Goal: Communication & Community: Answer question/provide support

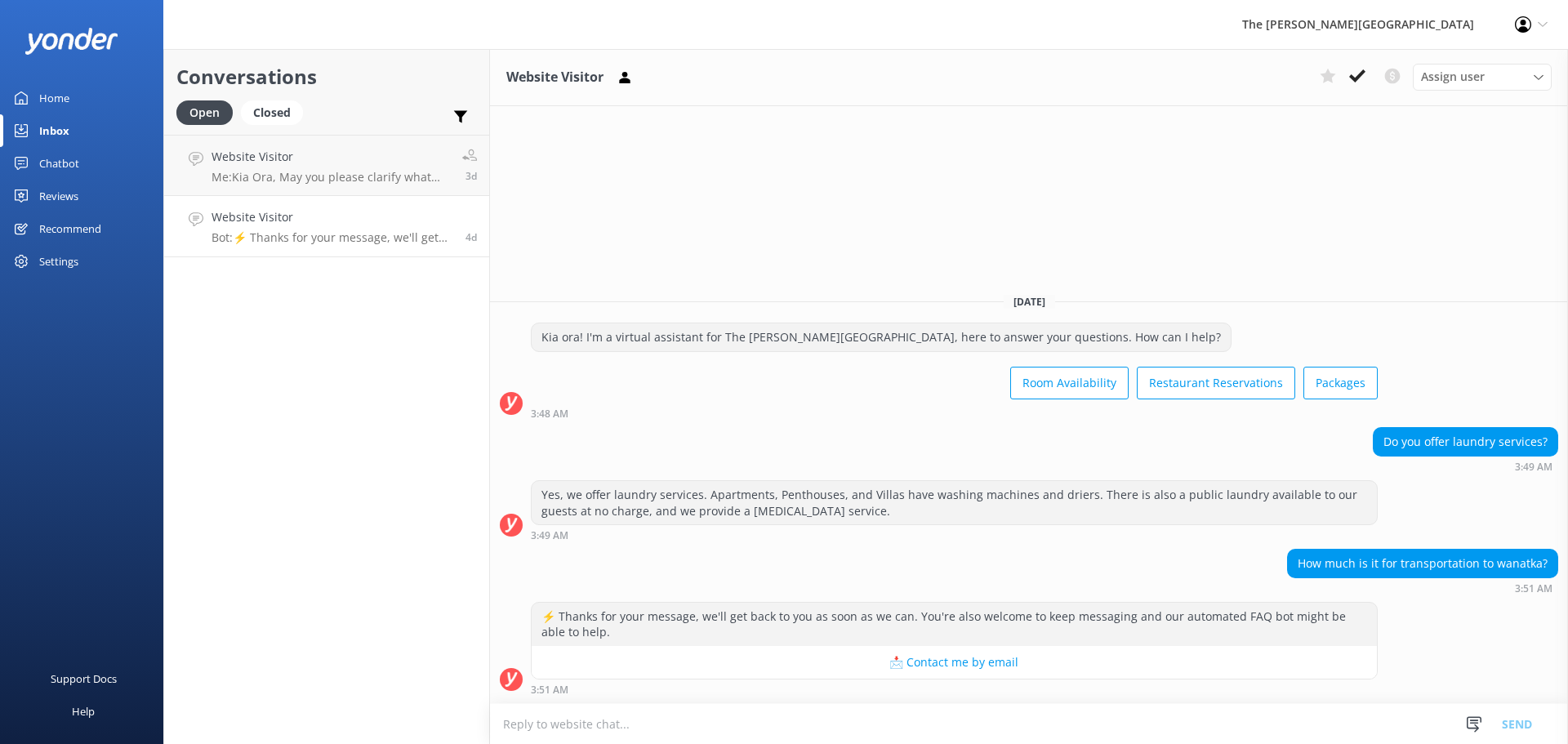
click at [336, 239] on p "Bot: ⚡ Thanks for your message, we'll get back to you as soon as we can. You're…" at bounding box center [332, 238] width 242 height 15
click at [348, 176] on p "Me: [PERSON_NAME], May you please clarify what you are enquiring about. Nga mih…" at bounding box center [330, 178] width 239 height 15
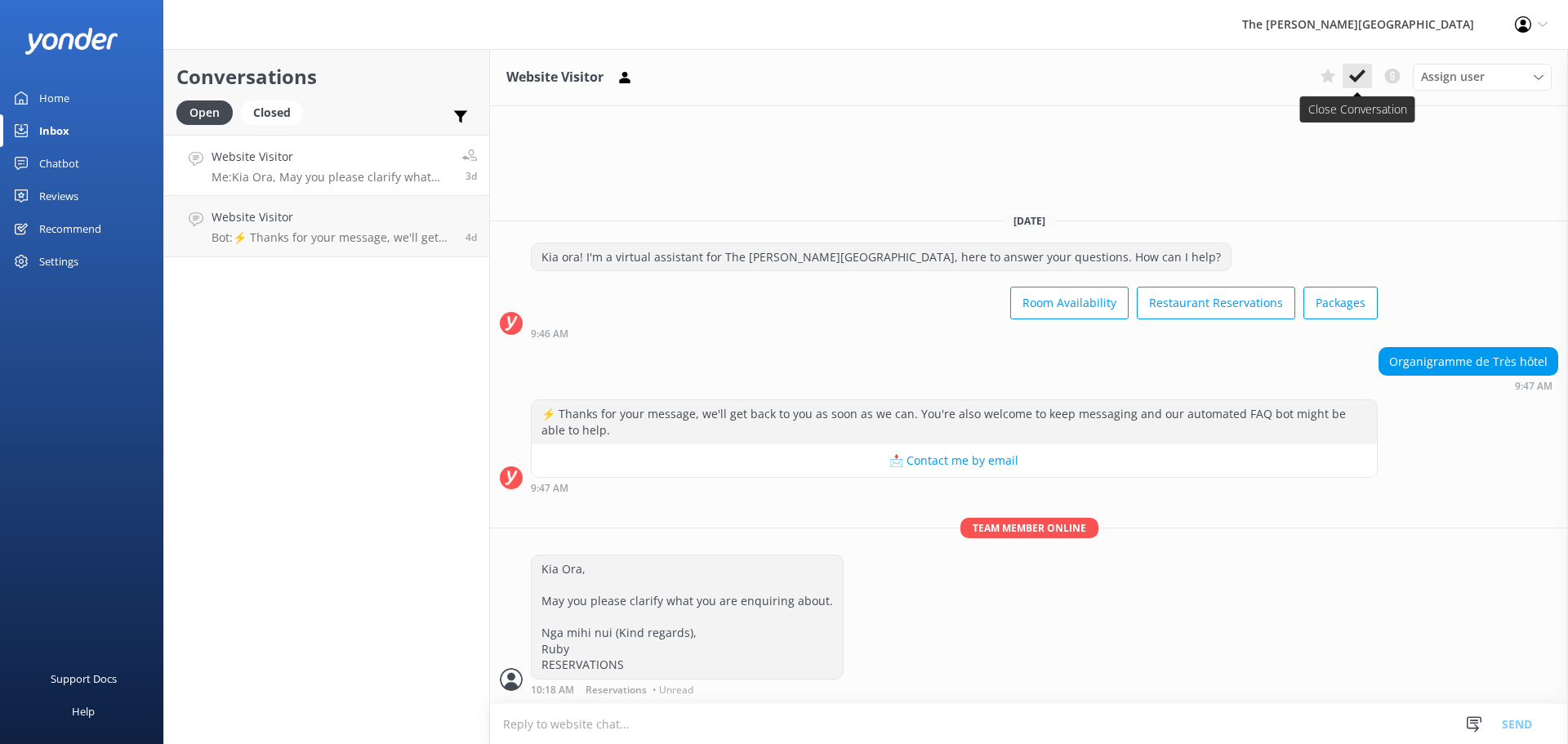
click at [1357, 76] on use at bounding box center [1357, 76] width 17 height 13
